Goal: Task Accomplishment & Management: Manage account settings

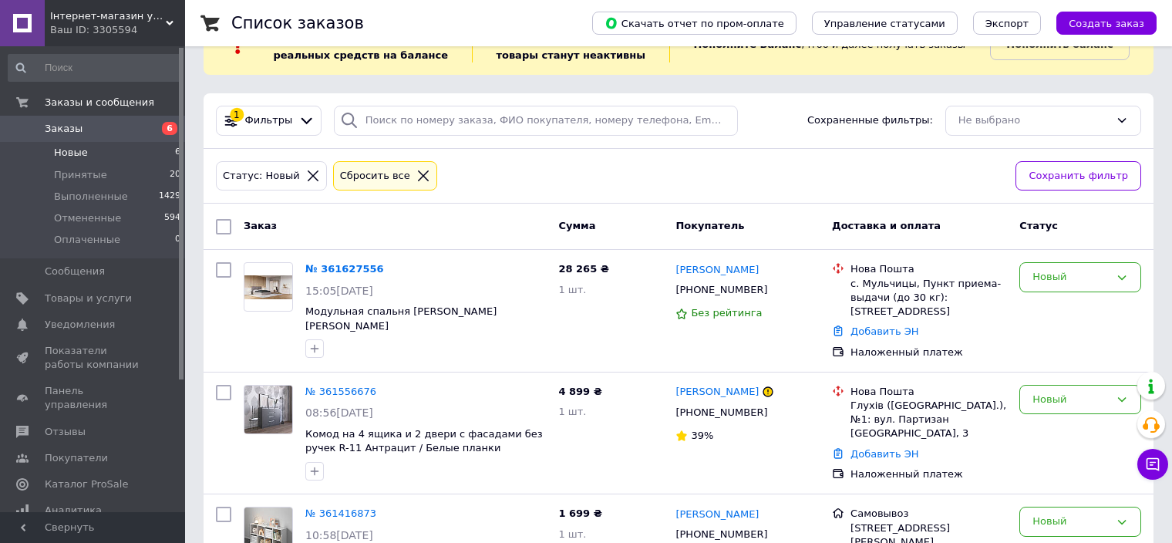
scroll to position [77, 0]
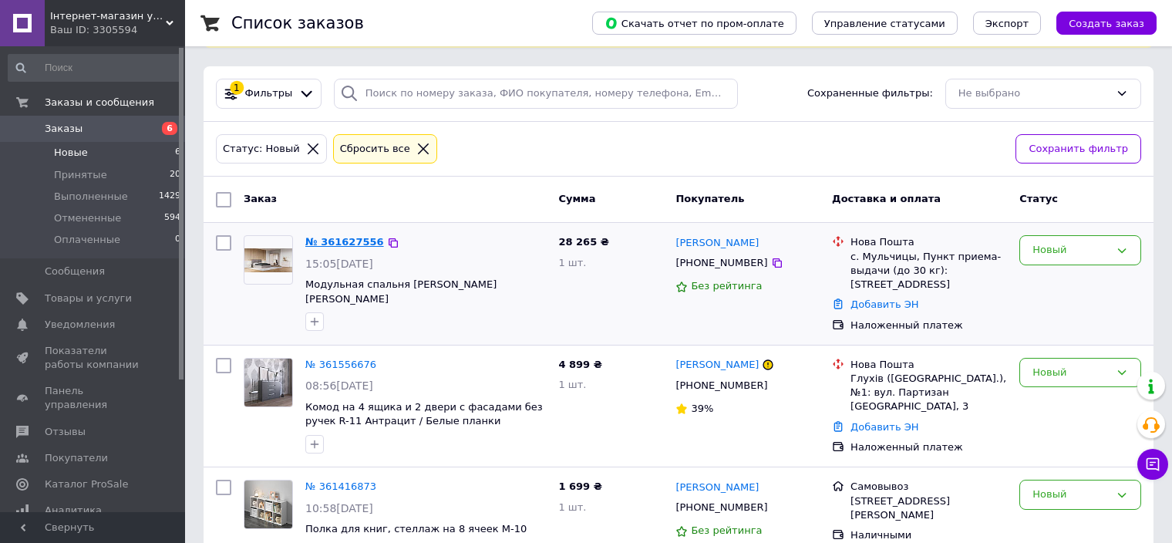
click at [328, 243] on link "№ 361627556" at bounding box center [344, 242] width 79 height 12
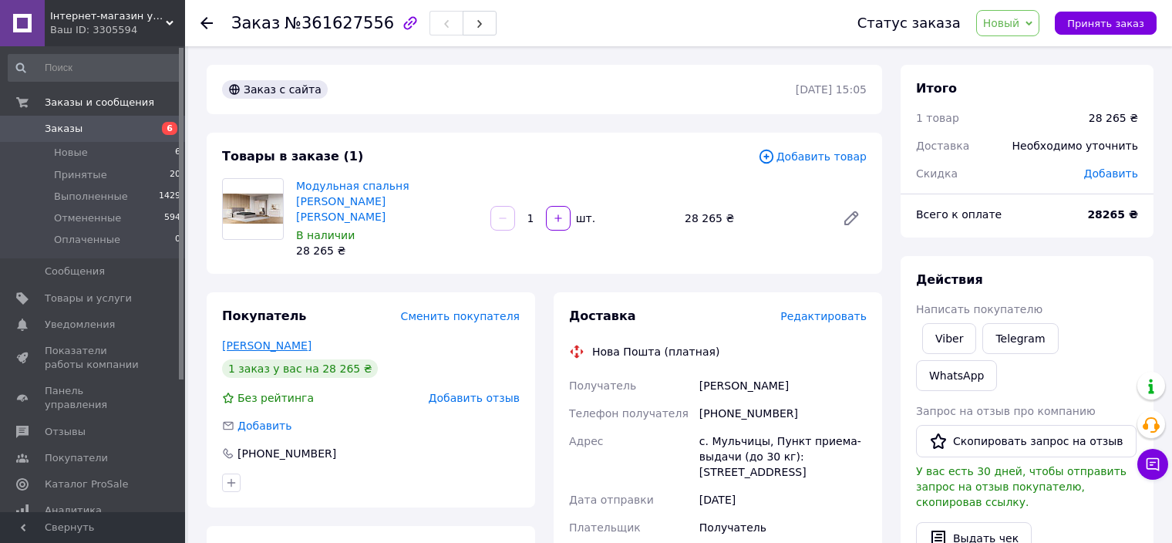
click at [300, 339] on link "[PERSON_NAME]" at bounding box center [266, 345] width 89 height 12
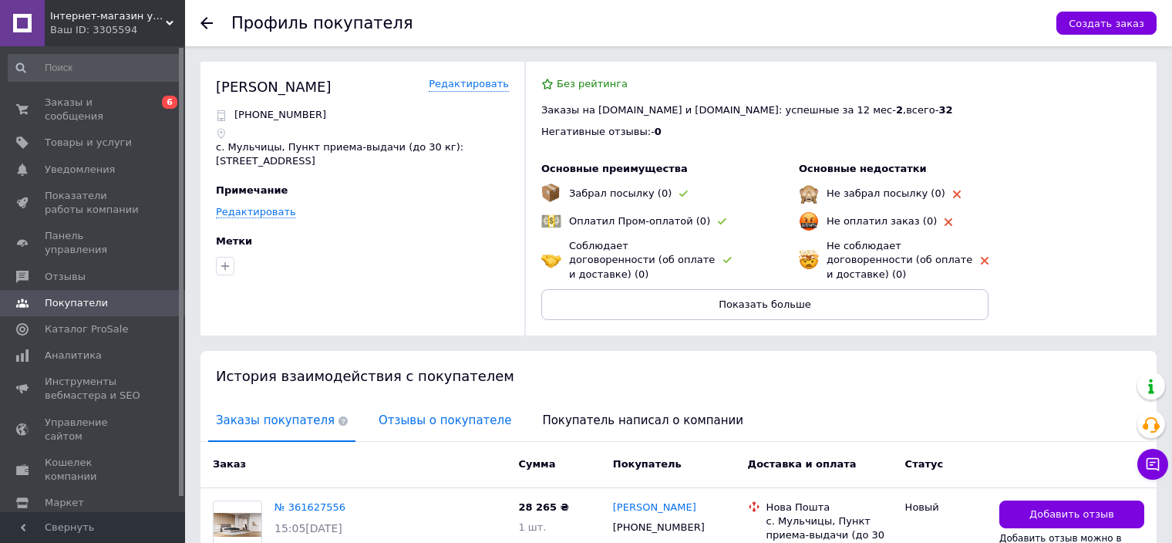
click at [388, 408] on span "Отзывы о покупателе" at bounding box center [445, 420] width 148 height 39
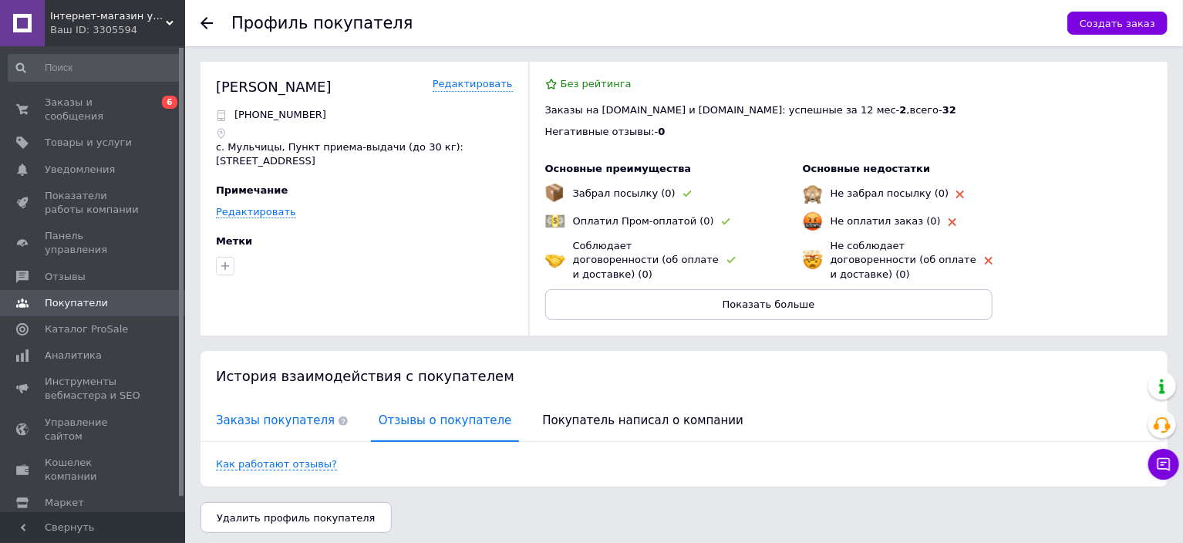
click at [304, 403] on span "Заказы покупателя" at bounding box center [281, 420] width 147 height 39
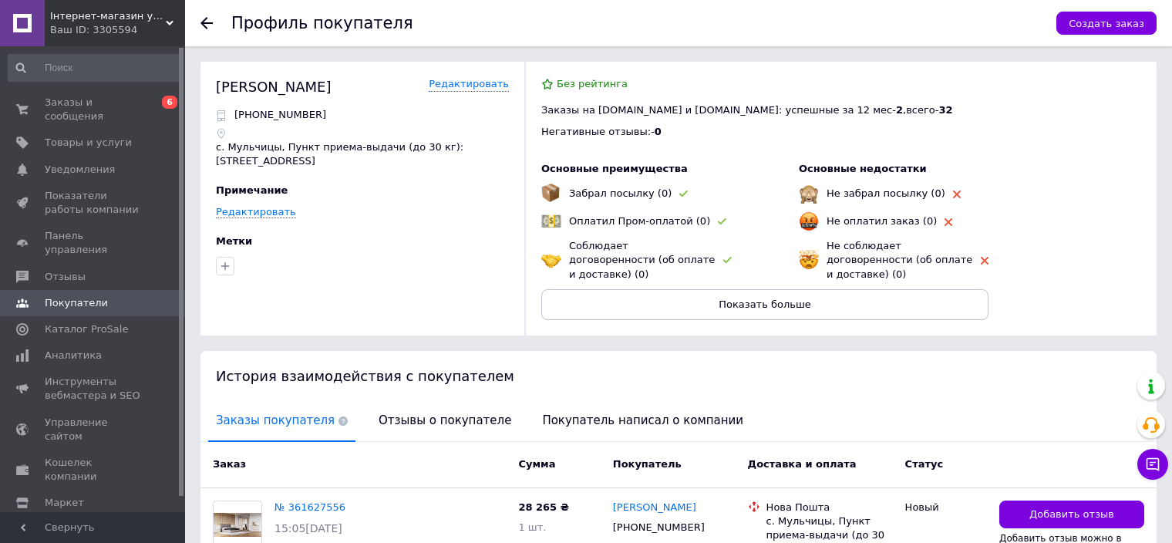
scroll to position [219, 0]
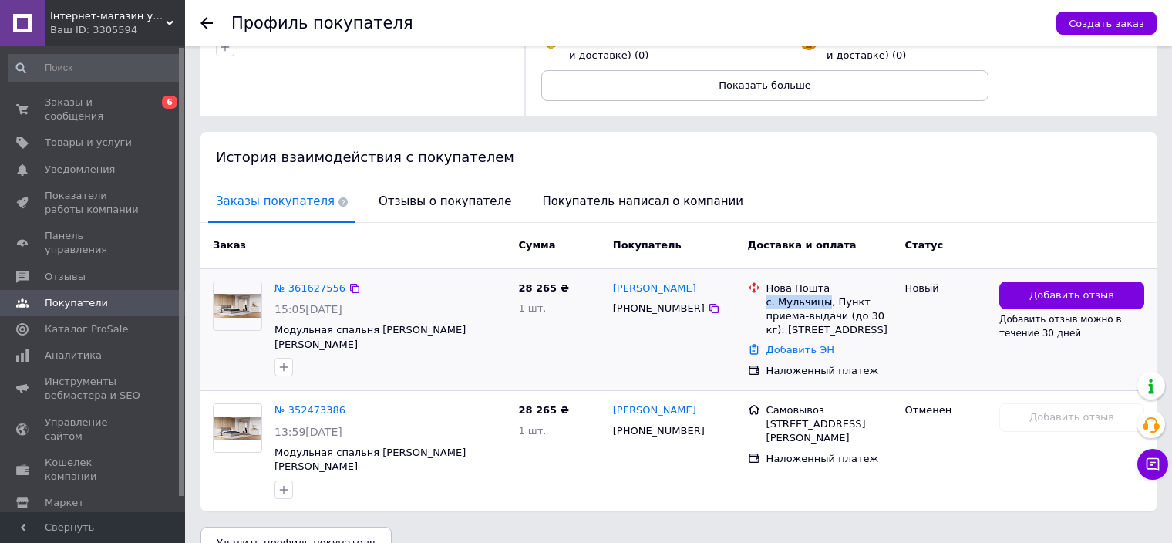
drag, startPoint x: 823, startPoint y: 287, endPoint x: 765, endPoint y: 288, distance: 58.6
click at [765, 288] on div "Нова Пошта с. Мульчицы, Пункт приема-выдачи (до 30 кг): [STREET_ADDRESS]" at bounding box center [829, 309] width 133 height 56
copy div "с. Мульчицы"
click at [570, 334] on div "28 265 ₴ 1 шт." at bounding box center [559, 329] width 94 height 109
click at [314, 282] on link "№ 361627556" at bounding box center [309, 288] width 71 height 12
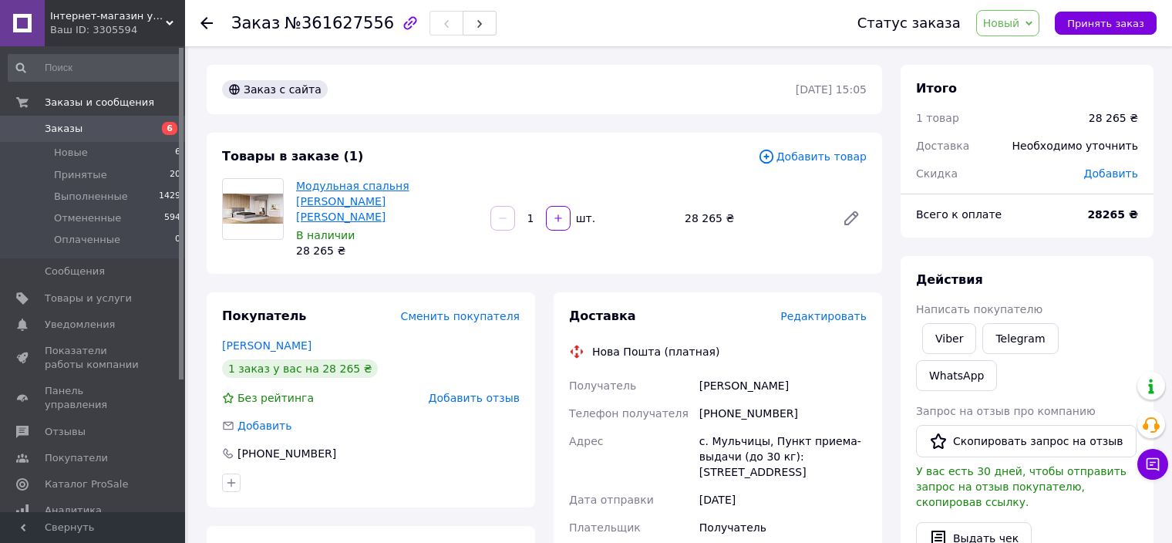
click at [333, 189] on link "Модульная спальня [PERSON_NAME] [PERSON_NAME]" at bounding box center [352, 201] width 113 height 43
click at [605, 247] on div "Товары в заказе (1) Добавить товар Модульная спальня [PERSON_NAME] Кашемир В на…" at bounding box center [544, 203] width 675 height 141
click at [64, 154] on span "Новые" at bounding box center [71, 153] width 34 height 14
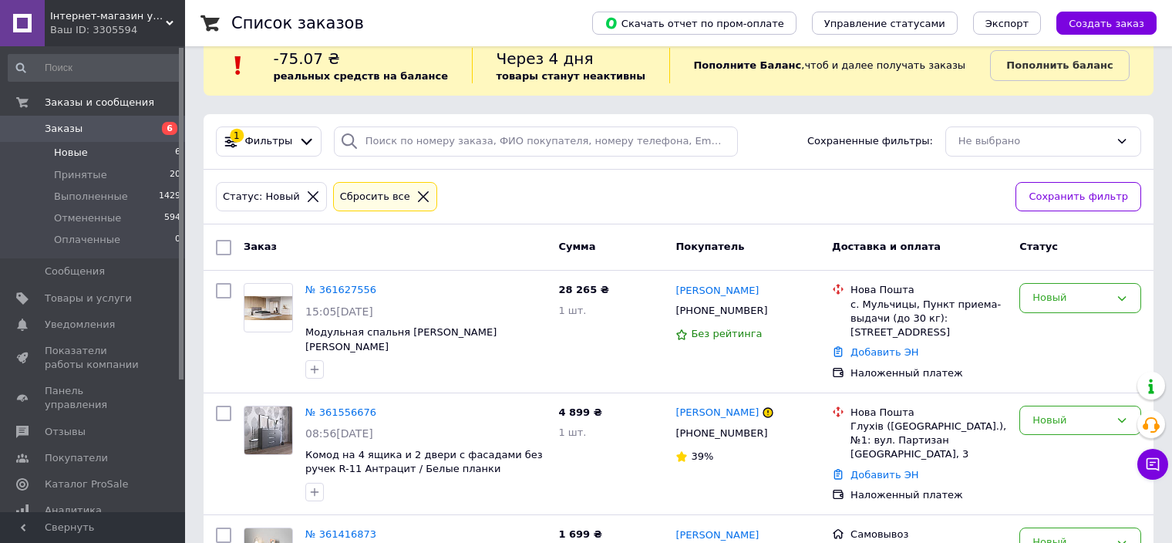
scroll to position [25, 0]
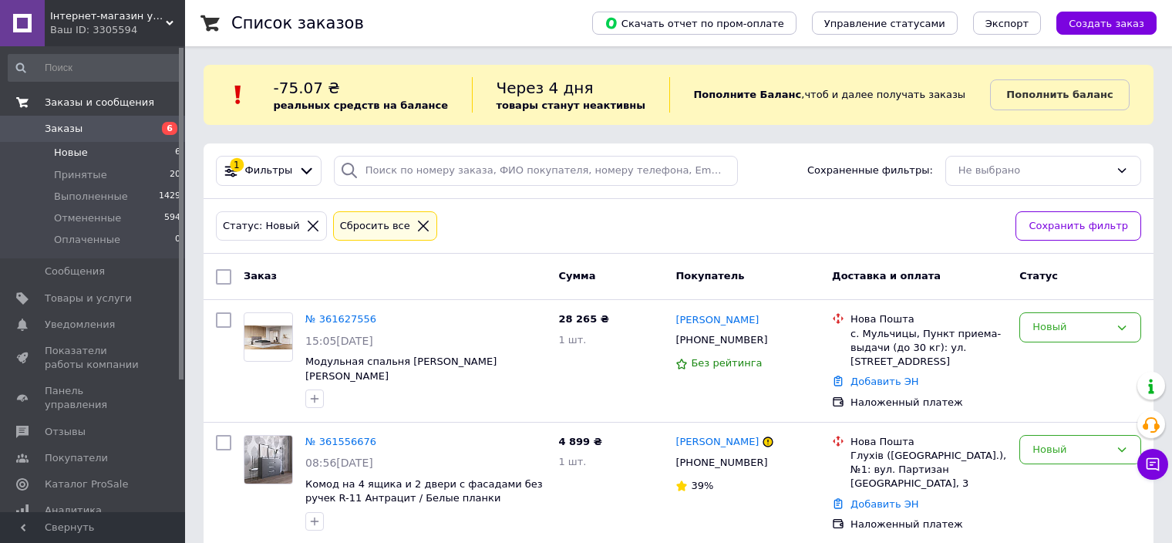
click at [108, 99] on span "Заказы и сообщения" at bounding box center [99, 103] width 109 height 14
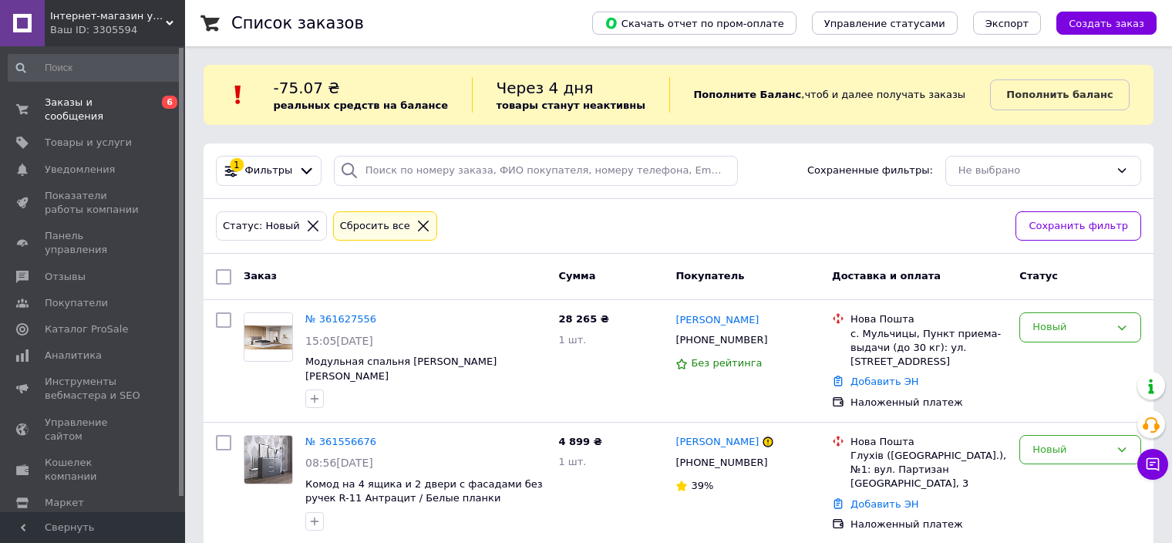
click at [634, 226] on div "Статус: Новый Сбросить все" at bounding box center [609, 226] width 793 height 36
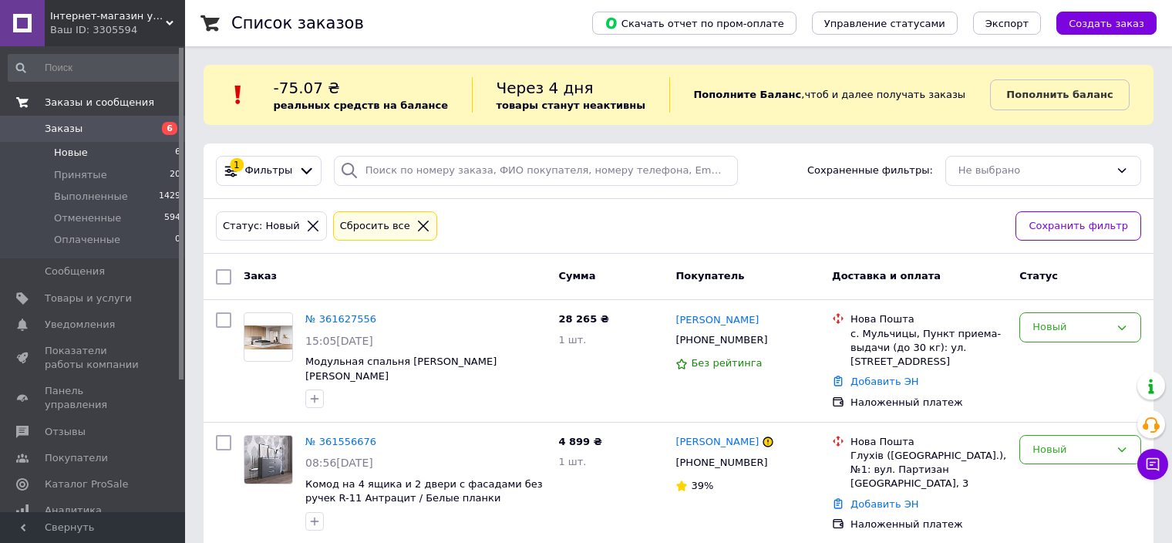
click at [104, 102] on span "Заказы и сообщения" at bounding box center [99, 103] width 109 height 14
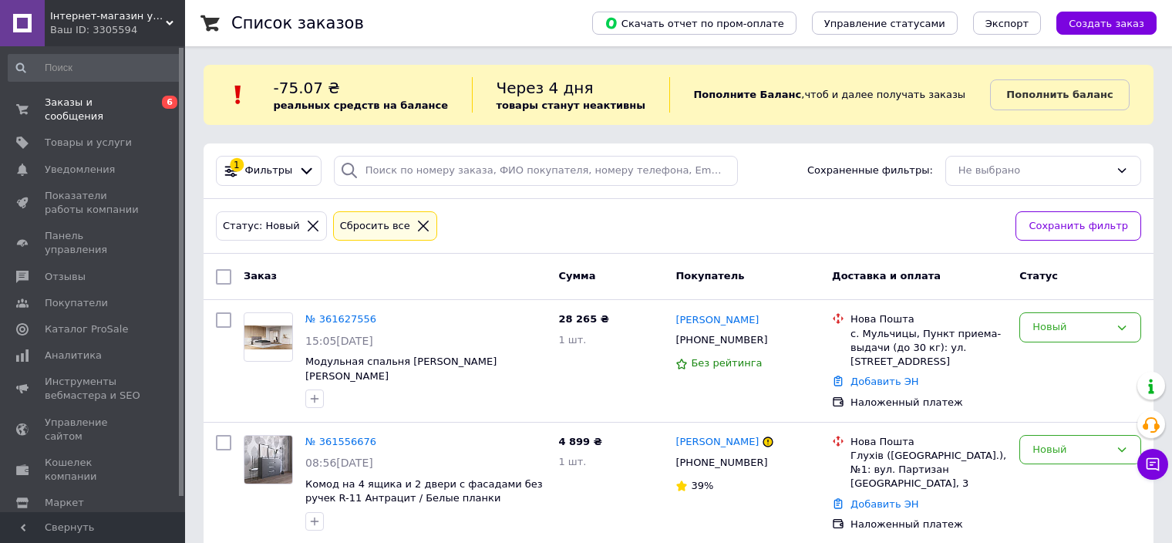
click at [803, 220] on div "Статус: Новый Сбросить все" at bounding box center [609, 226] width 793 height 36
click at [95, 18] on span "Інтернет-магазин українських меблів "СВОЯ МЕБЕЛЬ"" at bounding box center [108, 16] width 116 height 14
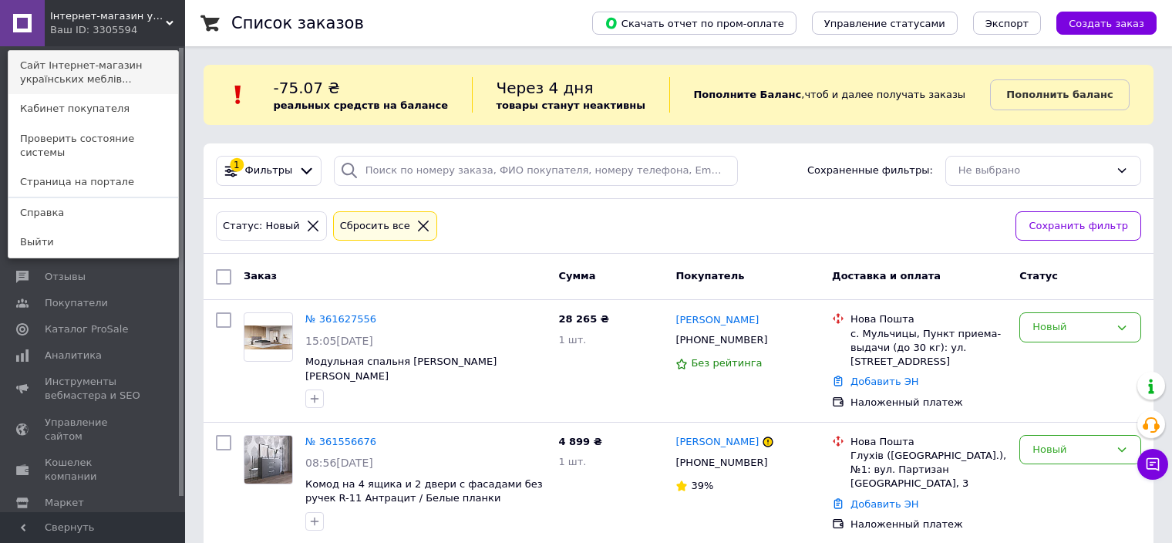
click at [100, 78] on link "Сайт Інтернет-магазин українських меблів..." at bounding box center [93, 72] width 170 height 43
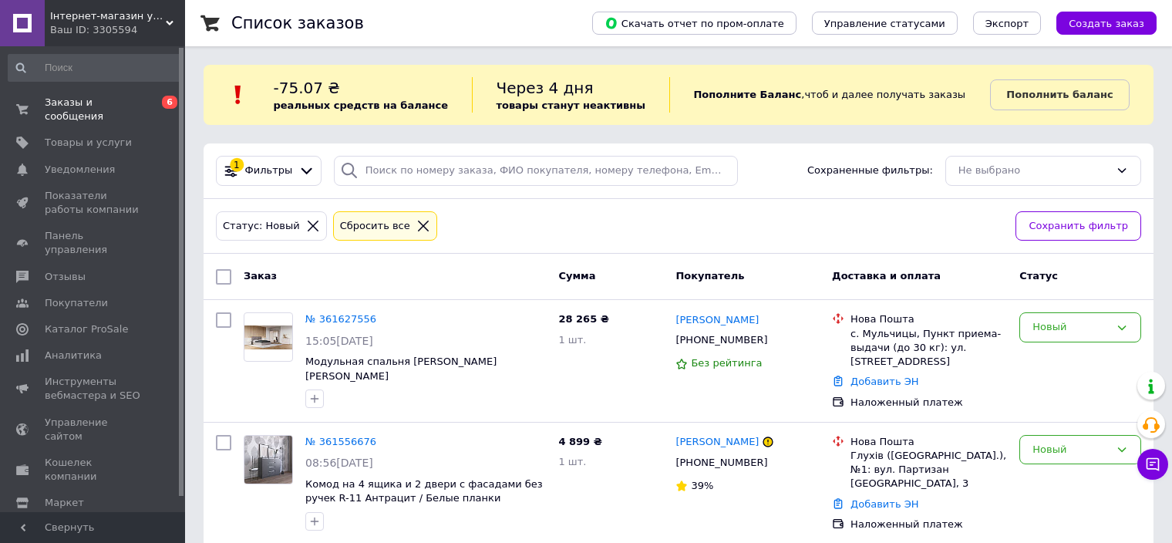
click at [767, 226] on div "Статус: Новый Сбросить все" at bounding box center [609, 226] width 793 height 36
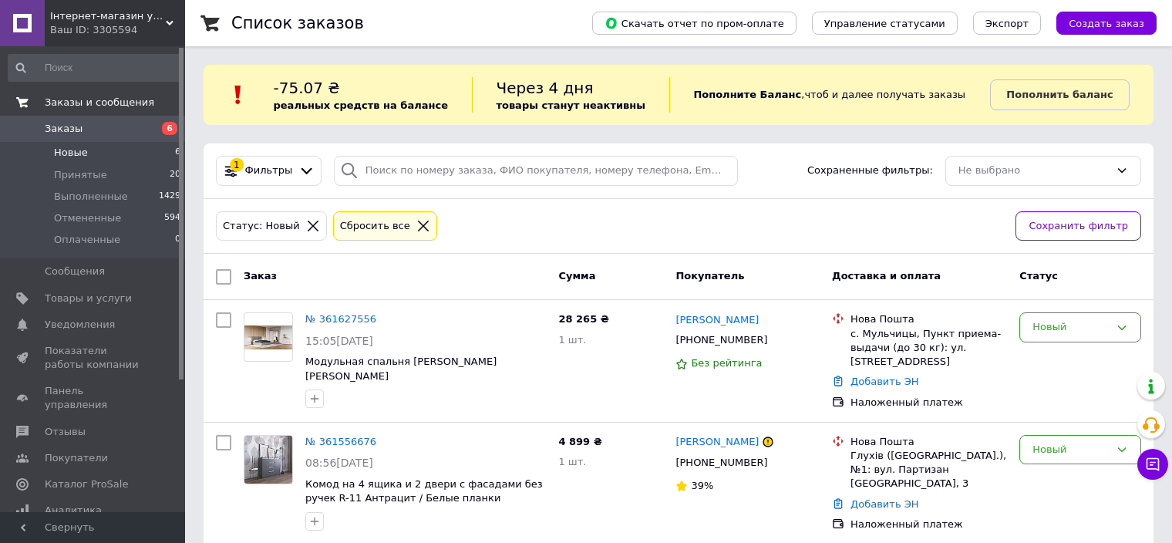
click at [89, 99] on span "Заказы и сообщения" at bounding box center [99, 103] width 109 height 14
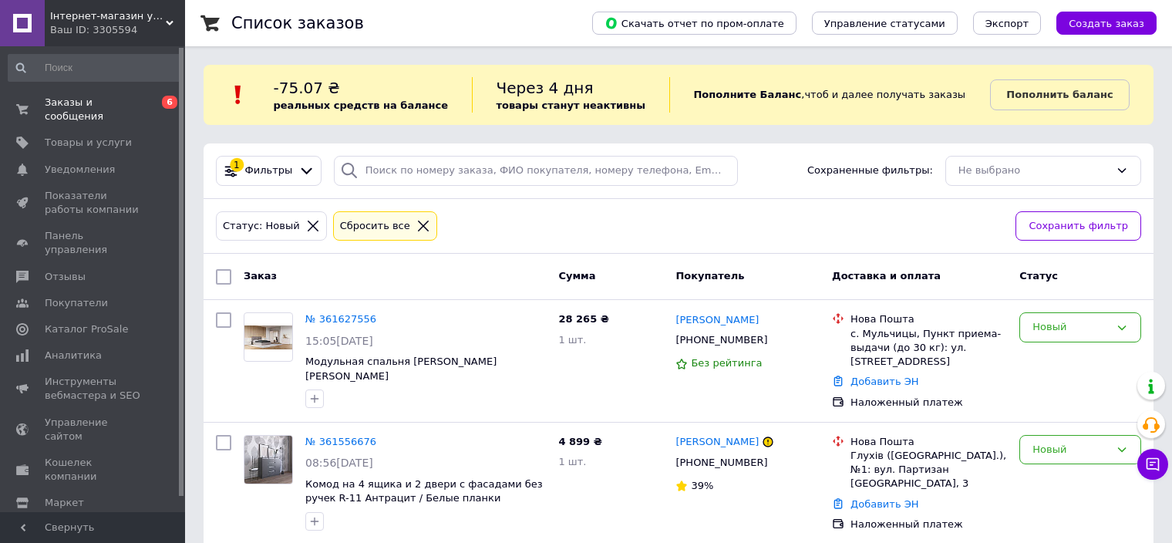
click at [516, 225] on div "Статус: Новый Сбросить все" at bounding box center [609, 226] width 793 height 36
